Goal: Task Accomplishment & Management: Complete application form

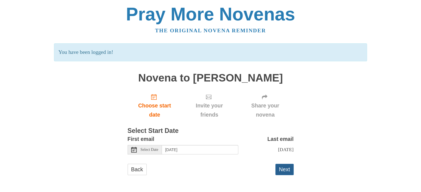
click at [287, 175] on button "Next" at bounding box center [285, 169] width 18 height 11
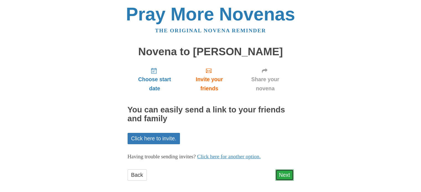
click at [288, 175] on link "Next" at bounding box center [285, 175] width 18 height 11
